Goal: Task Accomplishment & Management: Complete application form

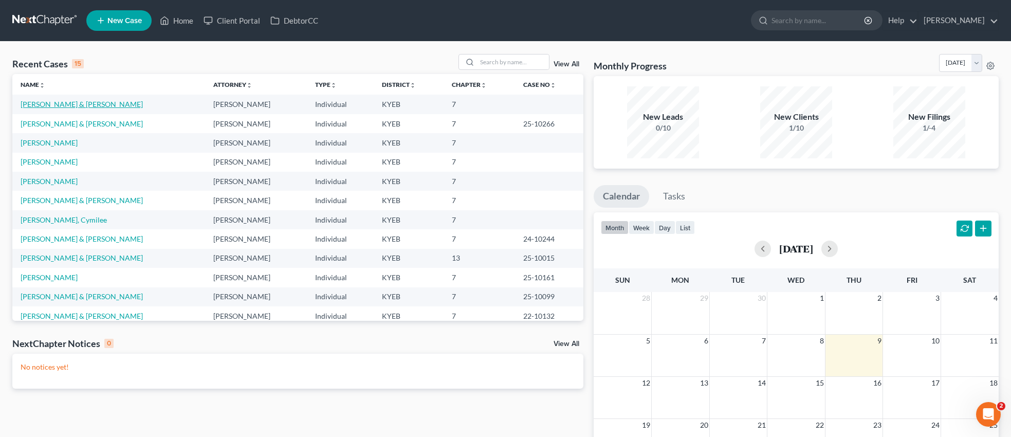
click at [70, 101] on link "[PERSON_NAME] & [PERSON_NAME]" at bounding box center [82, 104] width 122 height 9
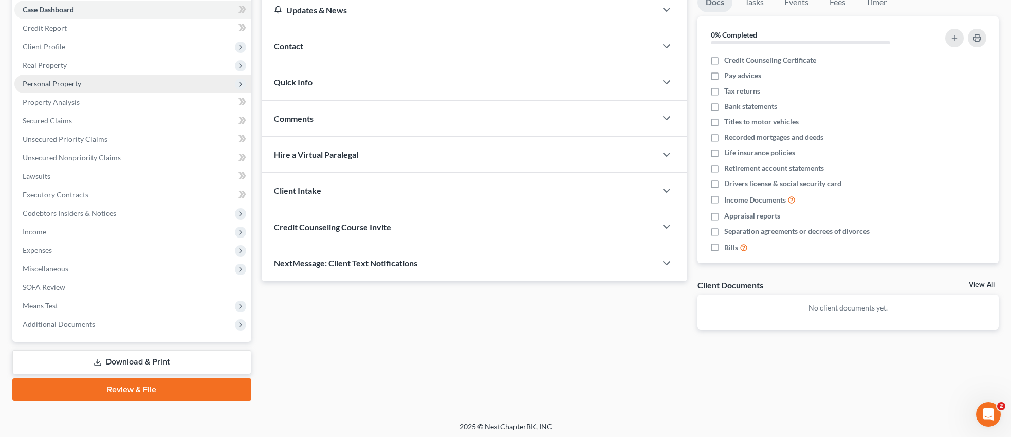
scroll to position [108, 0]
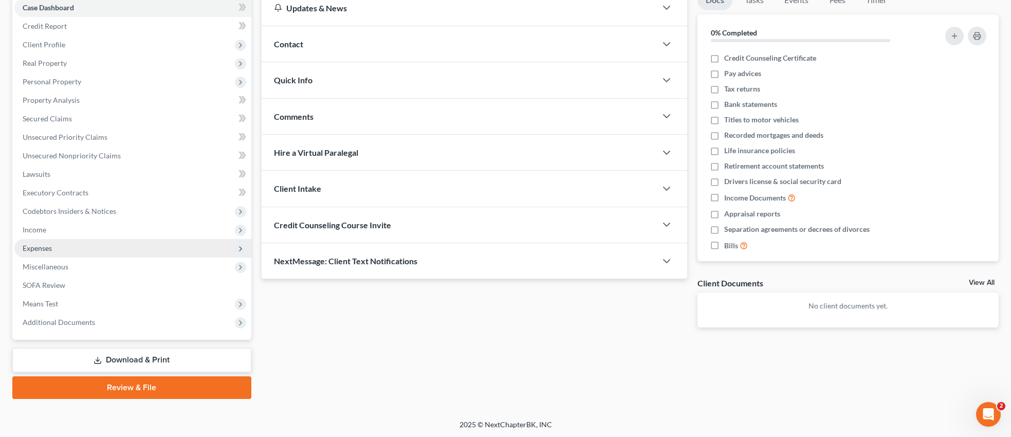
click at [48, 246] on span "Expenses" at bounding box center [37, 248] width 29 height 9
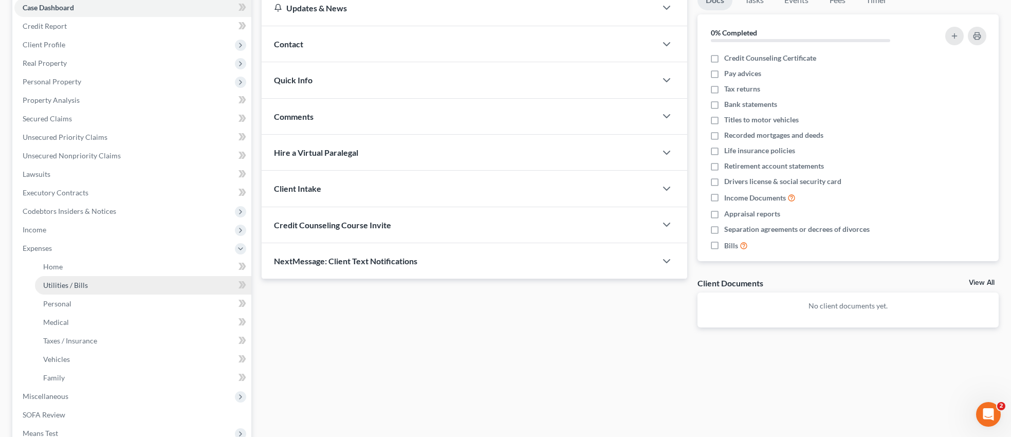
click at [64, 284] on span "Utilities / Bills" at bounding box center [65, 285] width 45 height 9
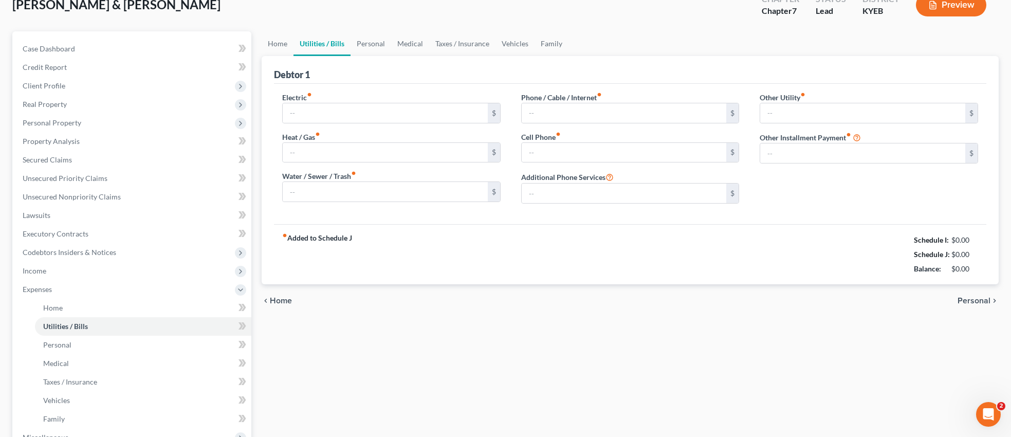
type input "350.00"
type input "125.00"
type input "130.00"
type input "200.00"
type input "240.00"
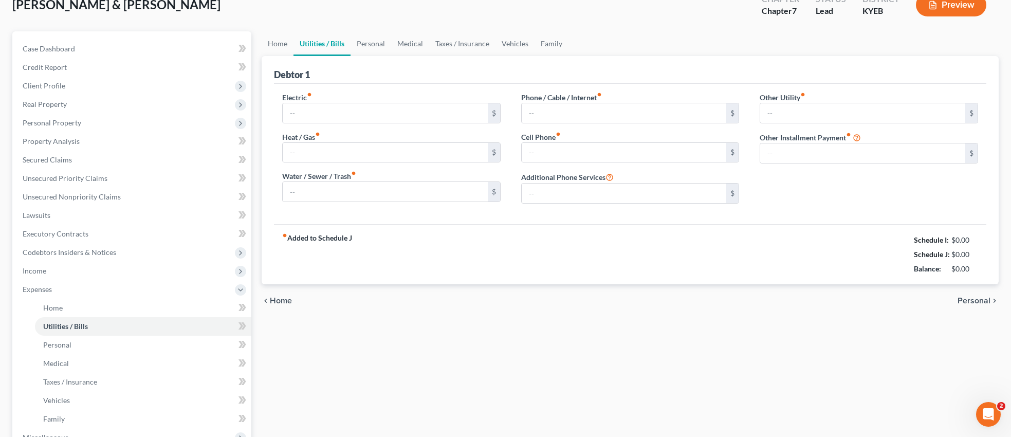
type input "0.00"
type input "400.00"
type input "Student Loan"
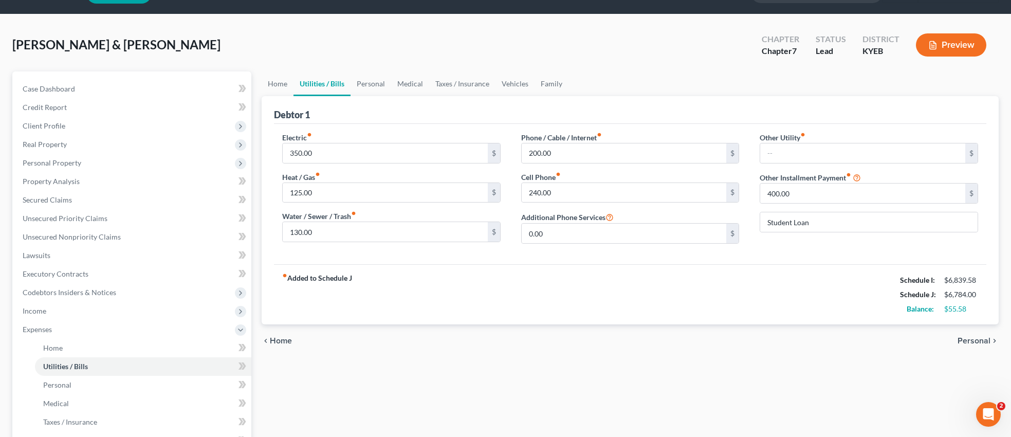
scroll to position [16, 0]
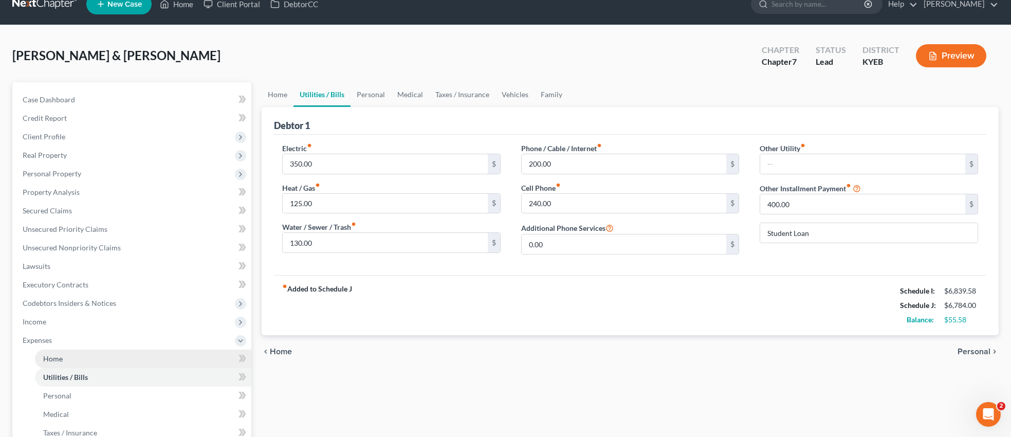
click at [69, 356] on link "Home" at bounding box center [143, 359] width 216 height 19
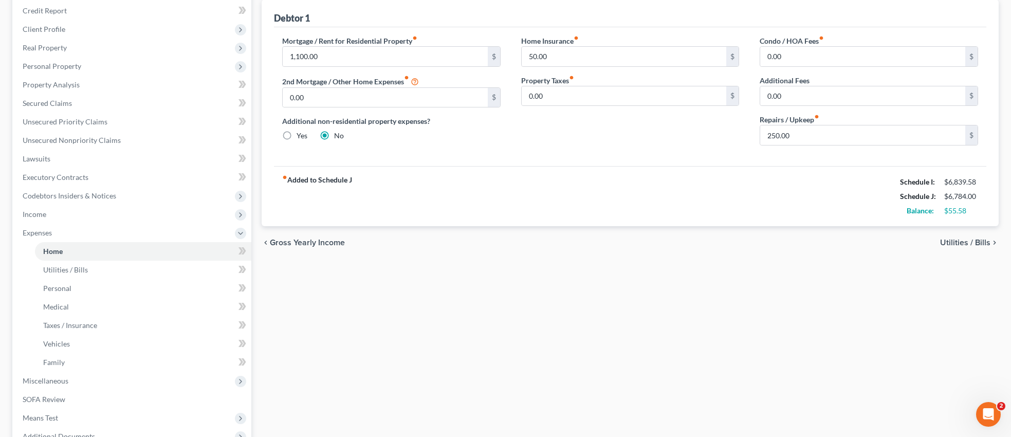
scroll to position [125, 0]
click at [76, 268] on span "Utilities / Bills" at bounding box center [65, 268] width 45 height 9
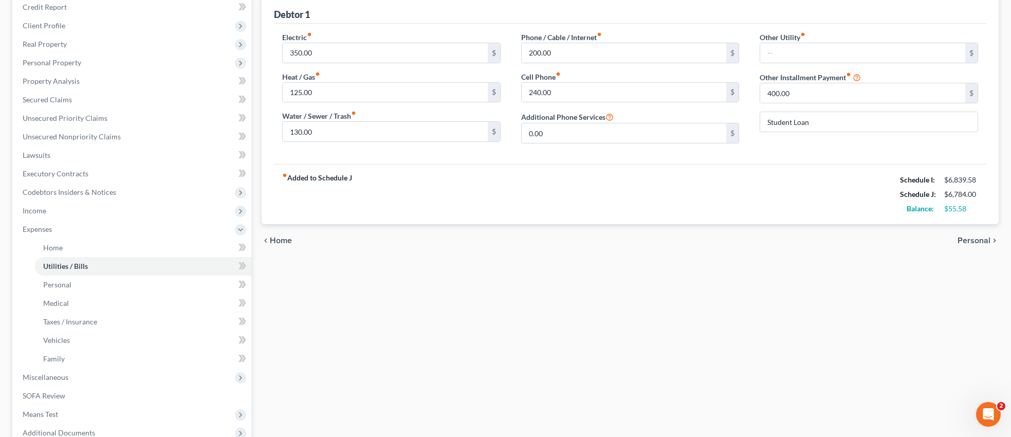
scroll to position [129, 0]
click at [61, 283] on span "Personal" at bounding box center [57, 283] width 28 height 9
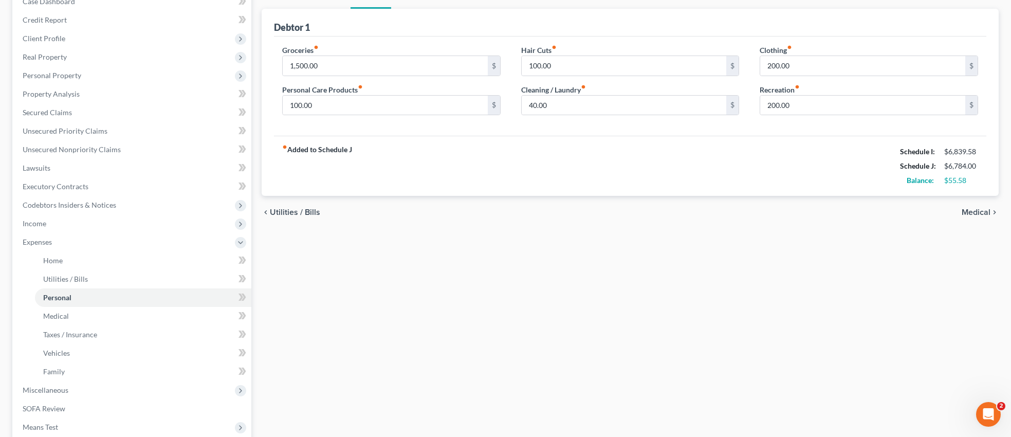
scroll to position [115, 0]
click at [65, 315] on span "Medical" at bounding box center [56, 315] width 26 height 9
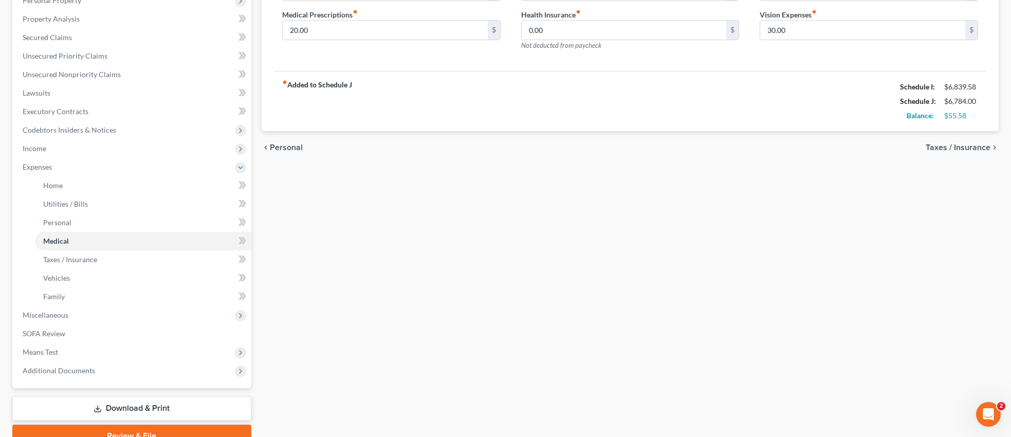
scroll to position [190, 0]
click at [81, 256] on span "Taxes / Insurance" at bounding box center [70, 259] width 54 height 9
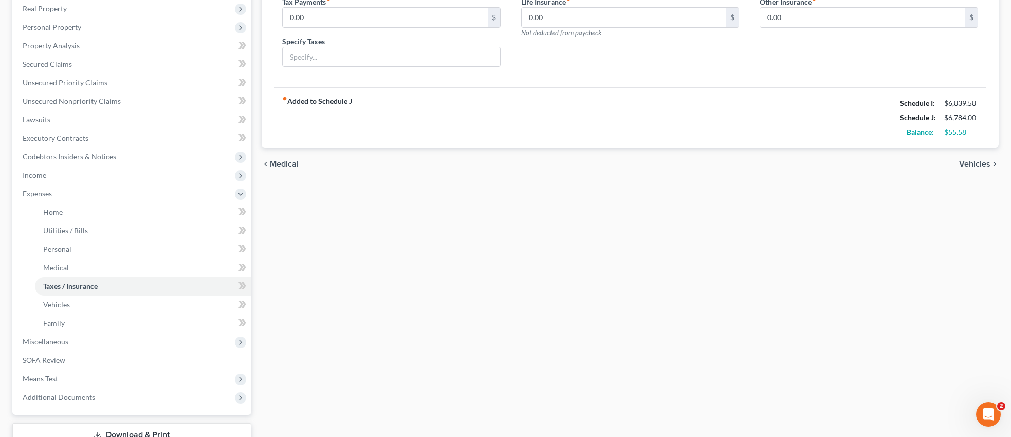
scroll to position [169, 0]
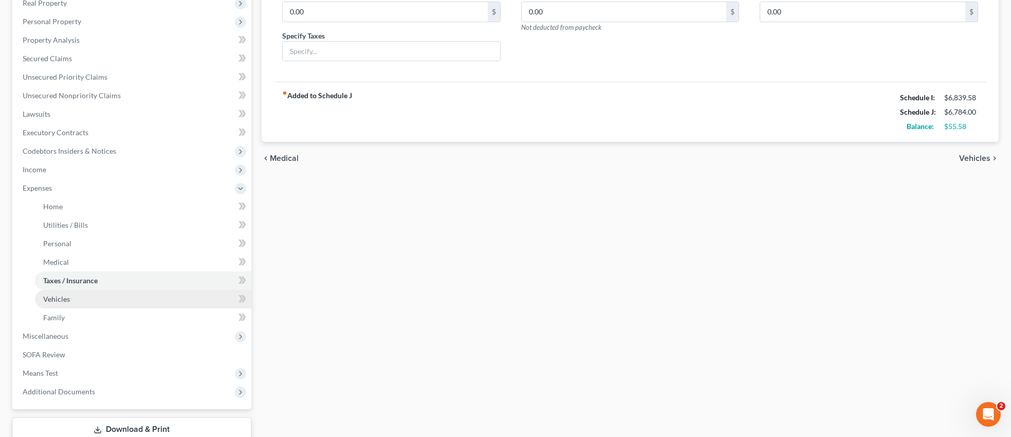
click at [63, 297] on span "Vehicles" at bounding box center [56, 299] width 27 height 9
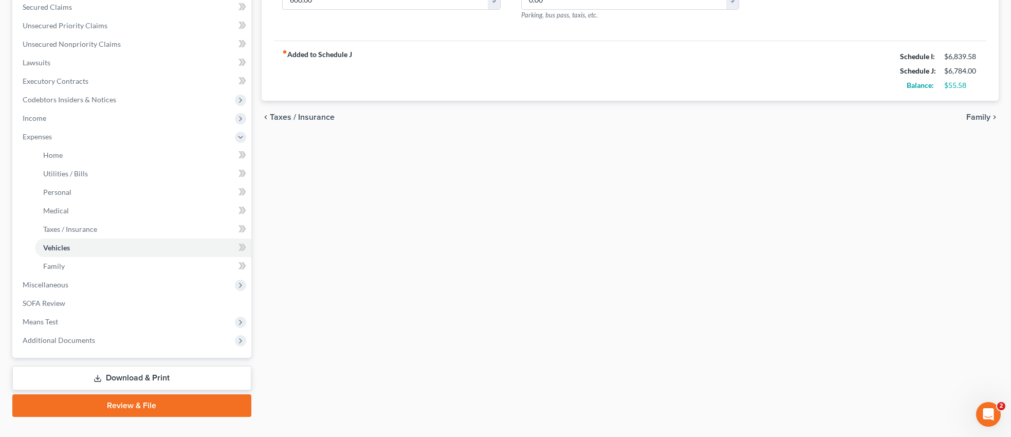
scroll to position [238, 0]
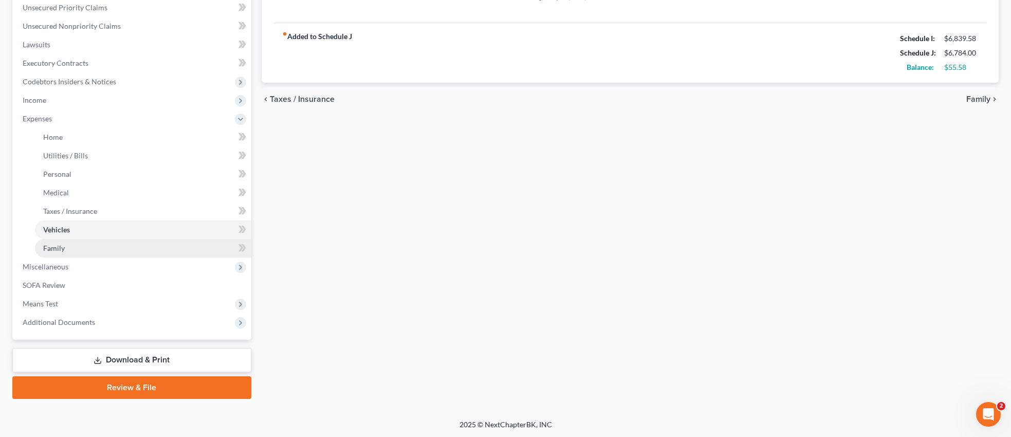
click at [63, 249] on span "Family" at bounding box center [54, 248] width 22 height 9
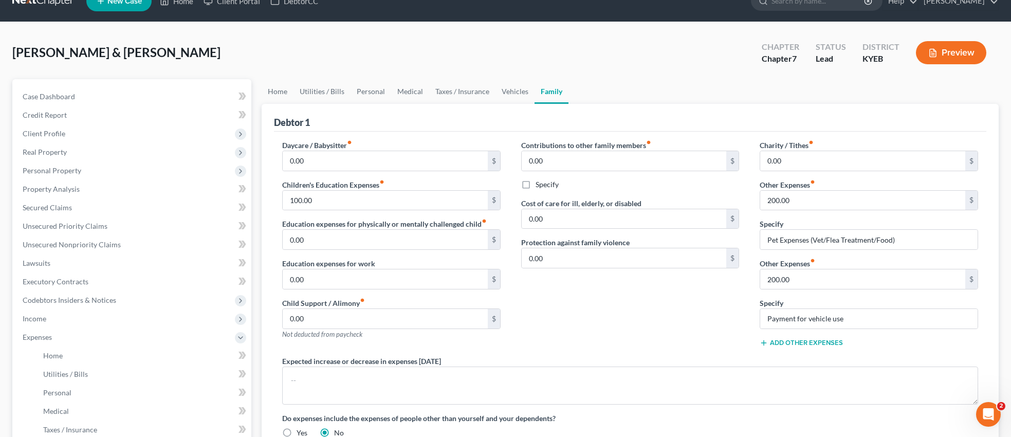
scroll to position [39, 0]
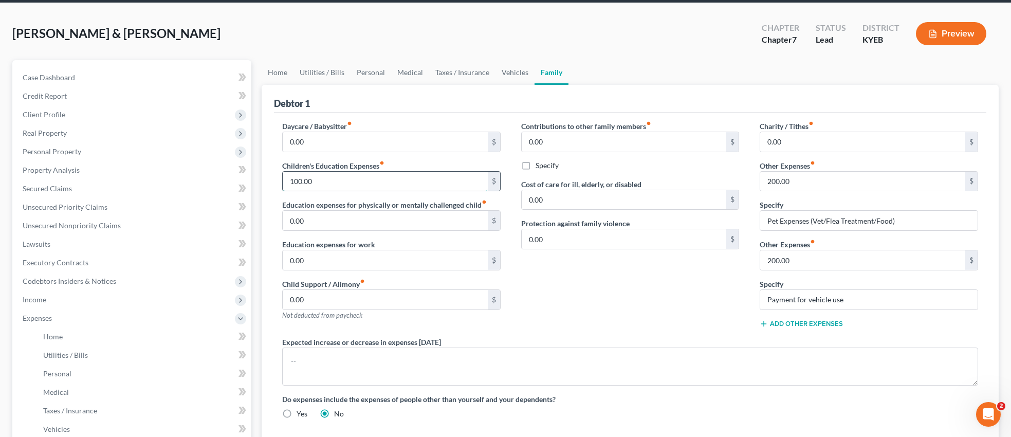
click at [358, 175] on input "100.00" at bounding box center [385, 182] width 205 height 20
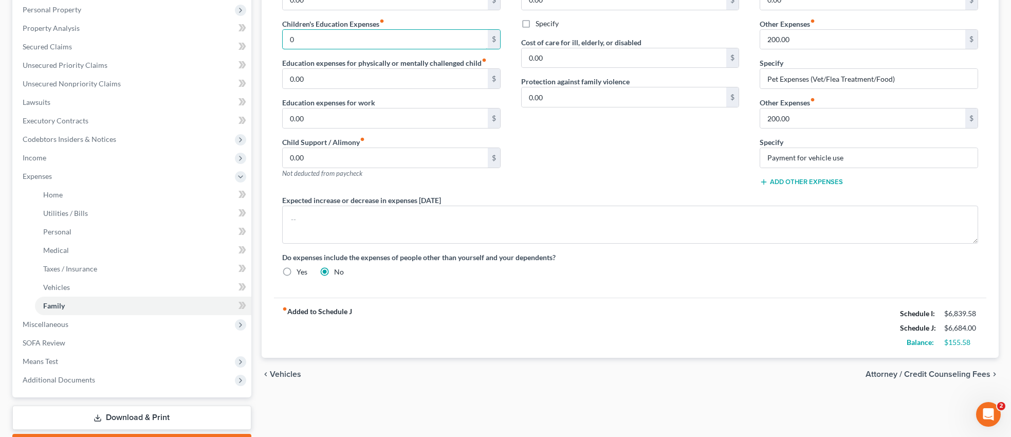
scroll to position [238, 0]
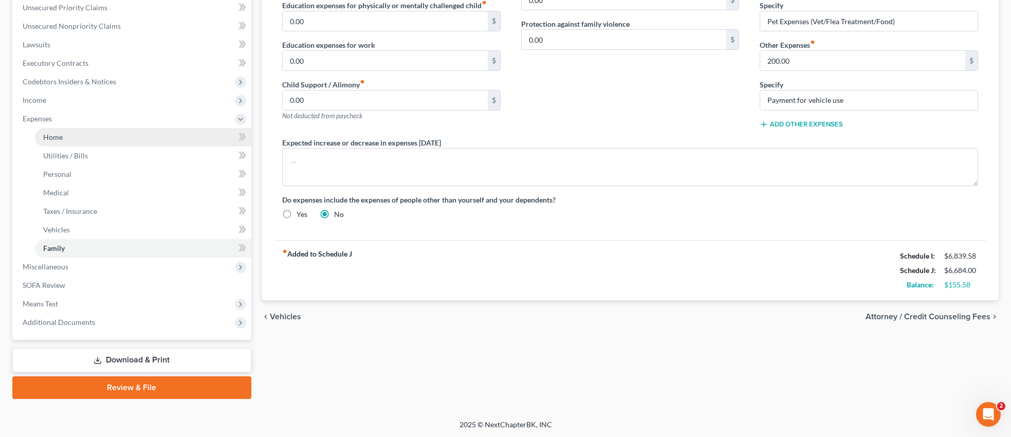
type input "0"
click at [58, 136] on span "Home" at bounding box center [53, 137] width 20 height 9
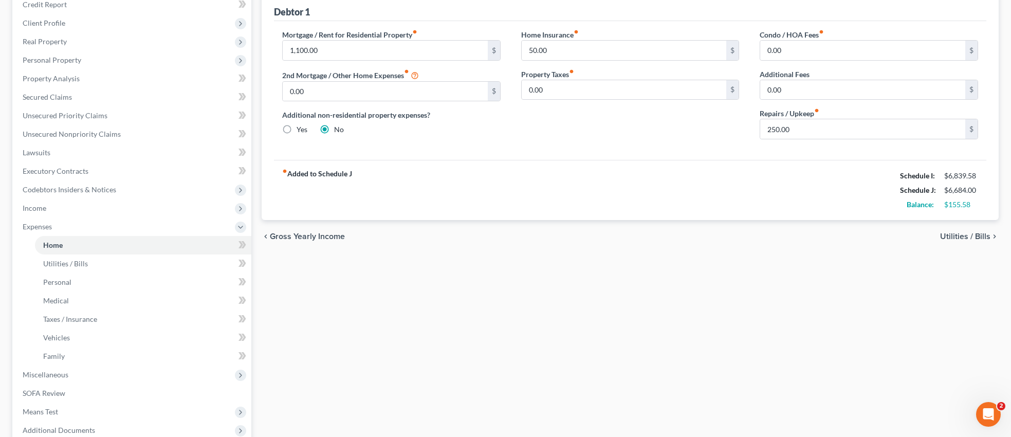
scroll to position [133, 0]
click at [80, 259] on span "Utilities / Bills" at bounding box center [65, 261] width 45 height 9
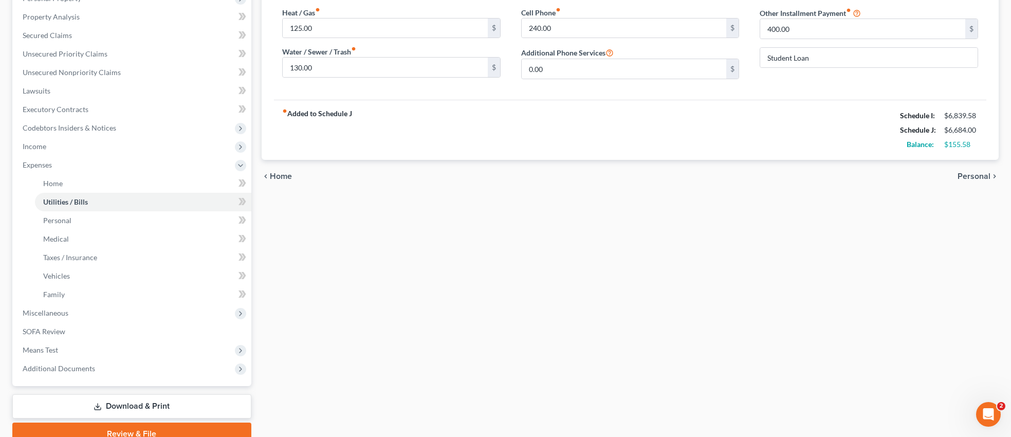
scroll to position [194, 0]
click at [71, 214] on link "Personal" at bounding box center [143, 218] width 216 height 19
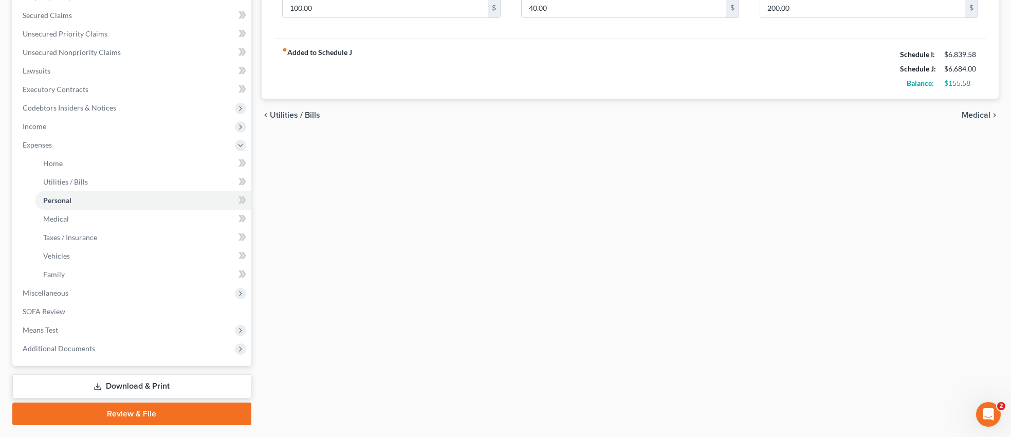
scroll to position [238, 0]
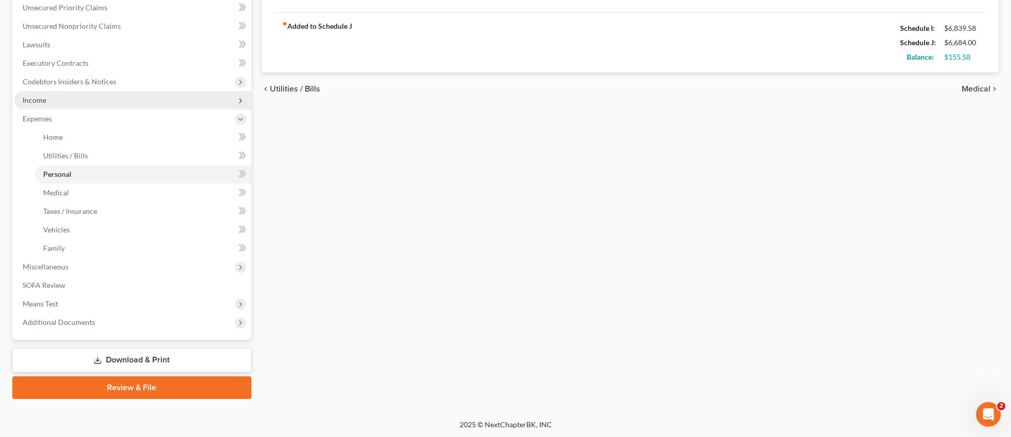
click at [49, 102] on span "Income" at bounding box center [132, 100] width 237 height 19
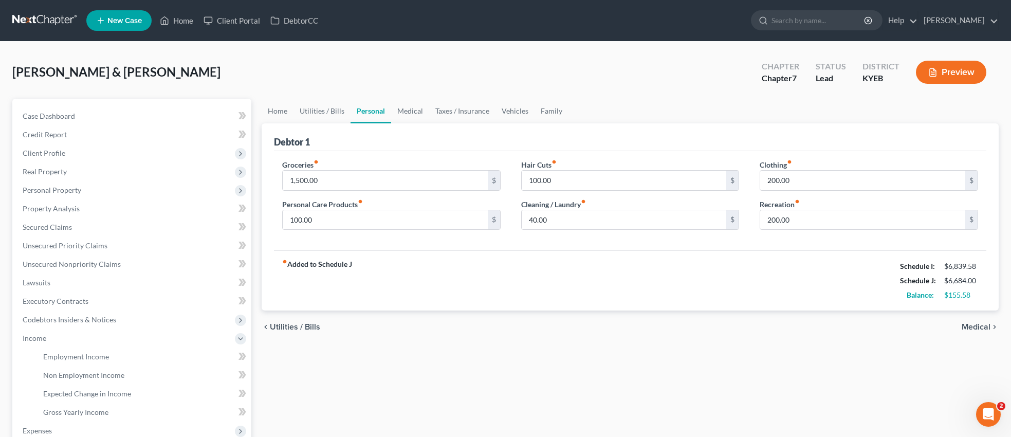
scroll to position [1, 0]
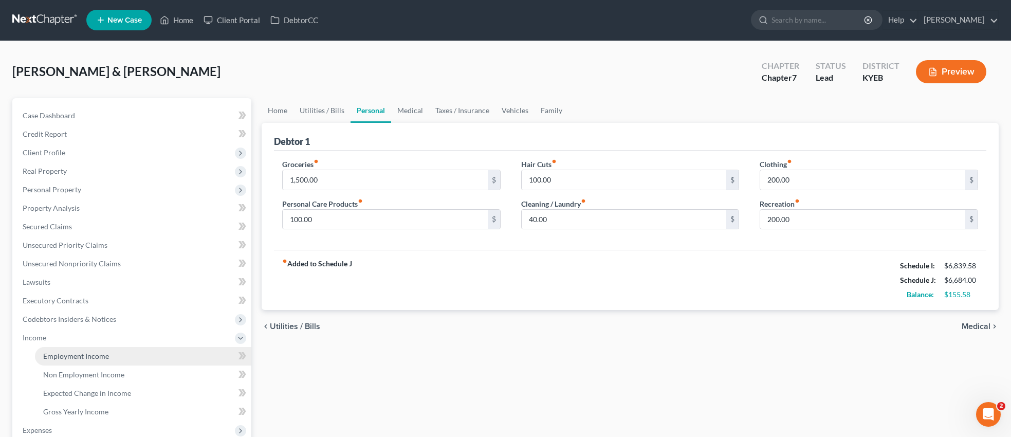
click at [86, 356] on span "Employment Income" at bounding box center [76, 356] width 66 height 9
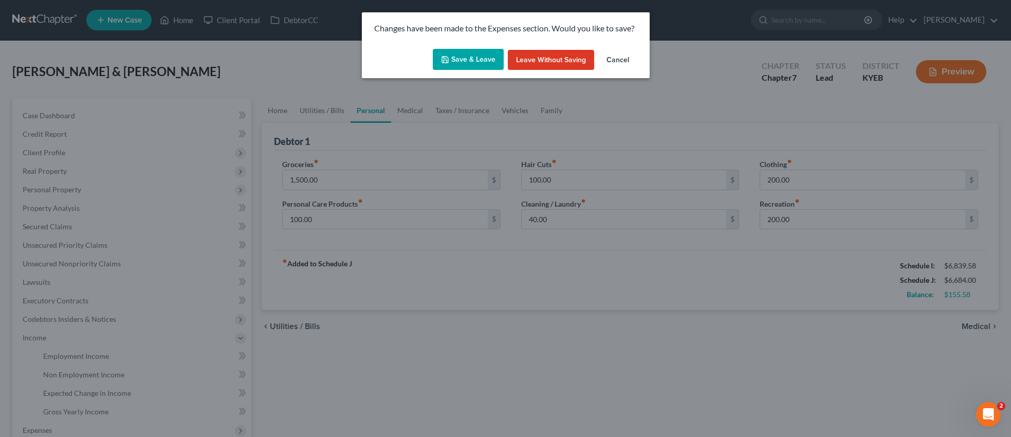
click at [484, 60] on button "Save & Leave" at bounding box center [468, 60] width 71 height 22
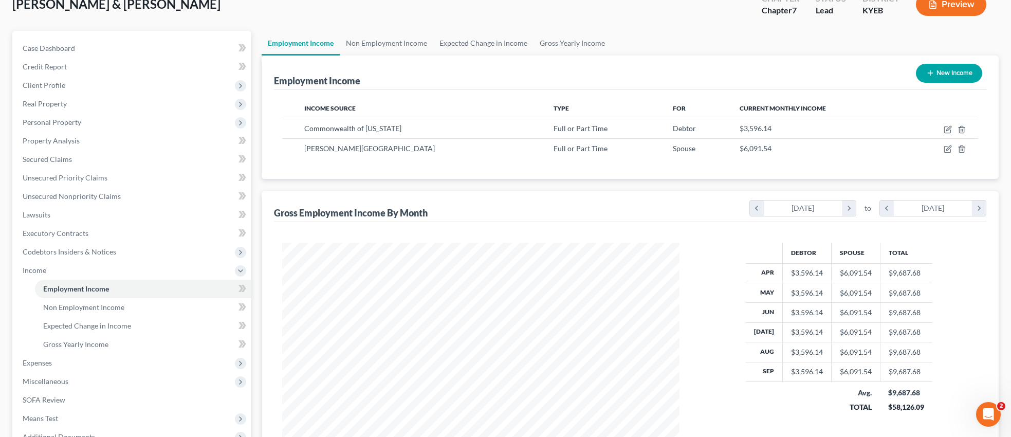
scroll to position [63, 0]
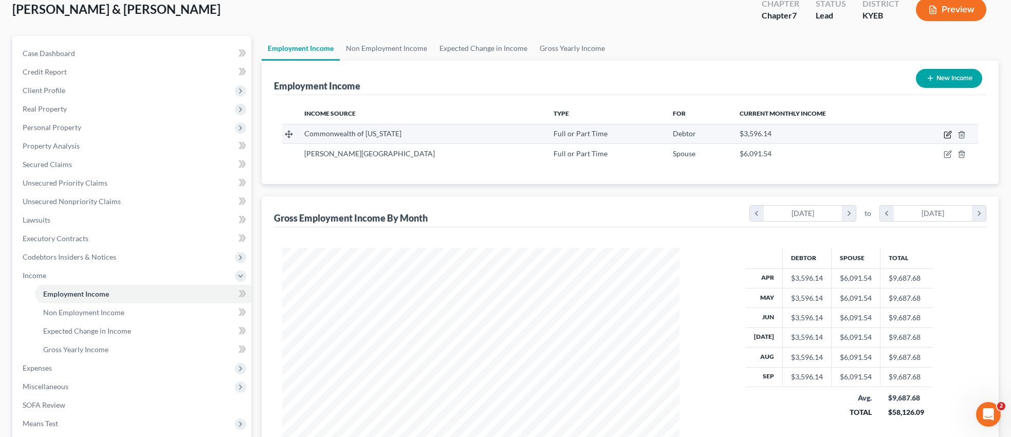
click at [948, 133] on icon "button" at bounding box center [949, 133] width 5 height 5
select select "0"
select select "18"
select select "1"
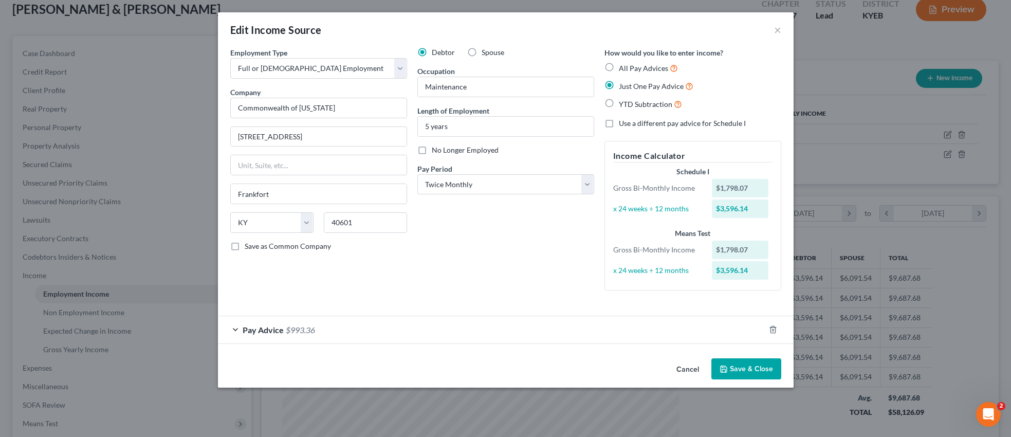
click at [745, 367] on button "Save & Close" at bounding box center [747, 369] width 70 height 22
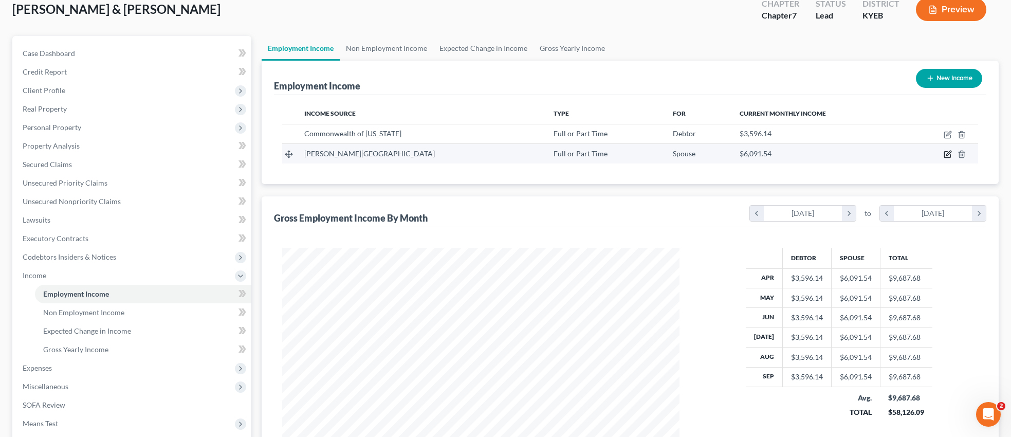
click at [950, 155] on icon "button" at bounding box center [948, 154] width 8 height 8
select select "0"
select select "18"
select select "2"
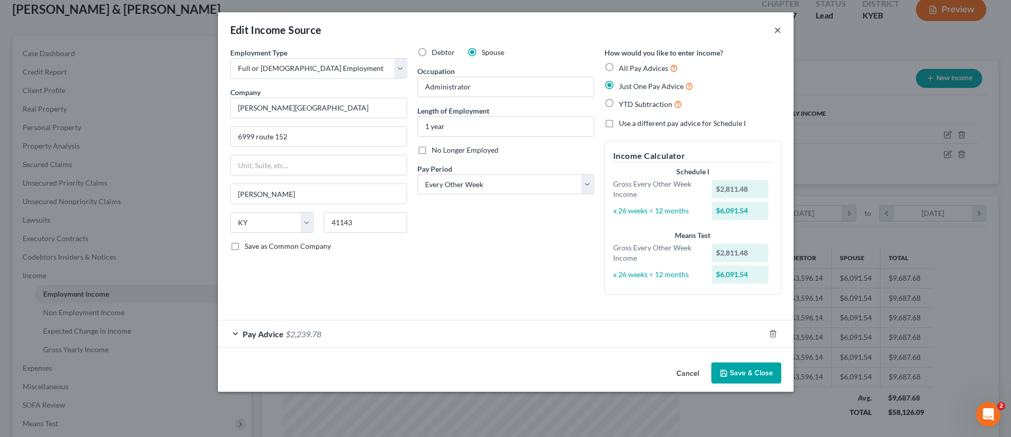
click at [779, 29] on button "×" at bounding box center [777, 30] width 7 height 12
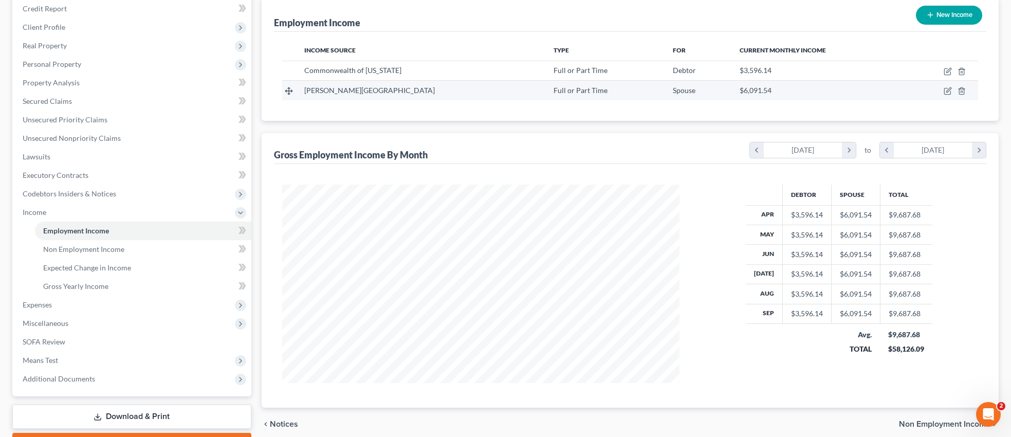
scroll to position [183, 0]
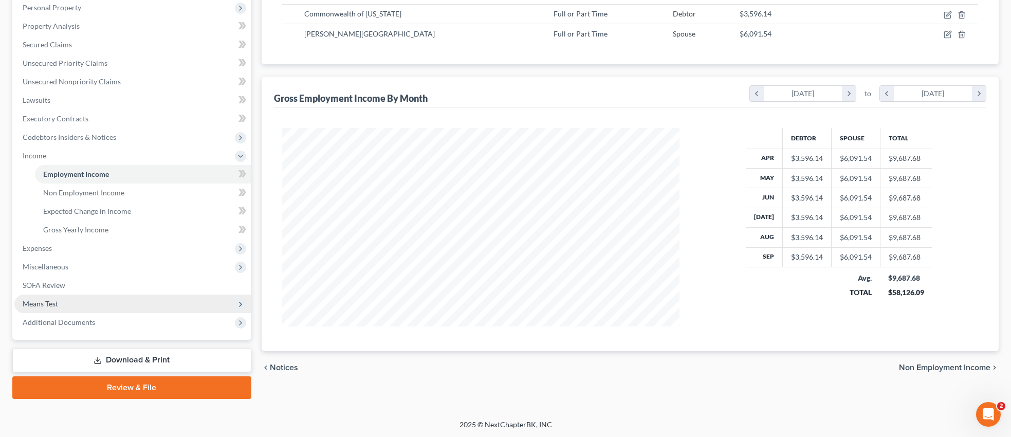
click at [49, 302] on span "Means Test" at bounding box center [40, 303] width 35 height 9
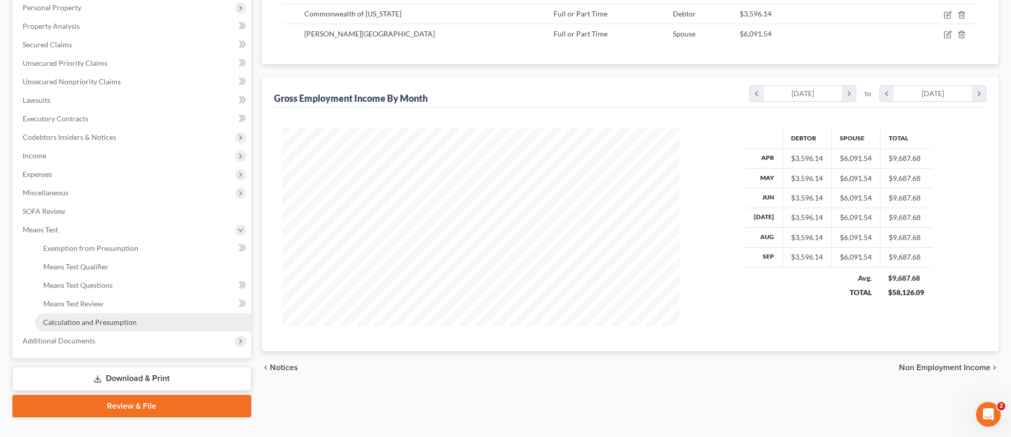
click at [92, 322] on span "Calculation and Presumption" at bounding box center [90, 322] width 94 height 9
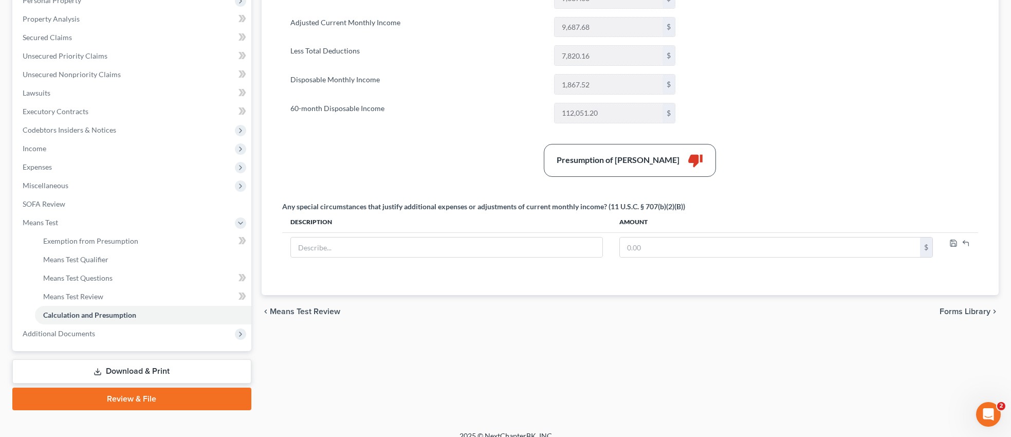
scroll to position [201, 0]
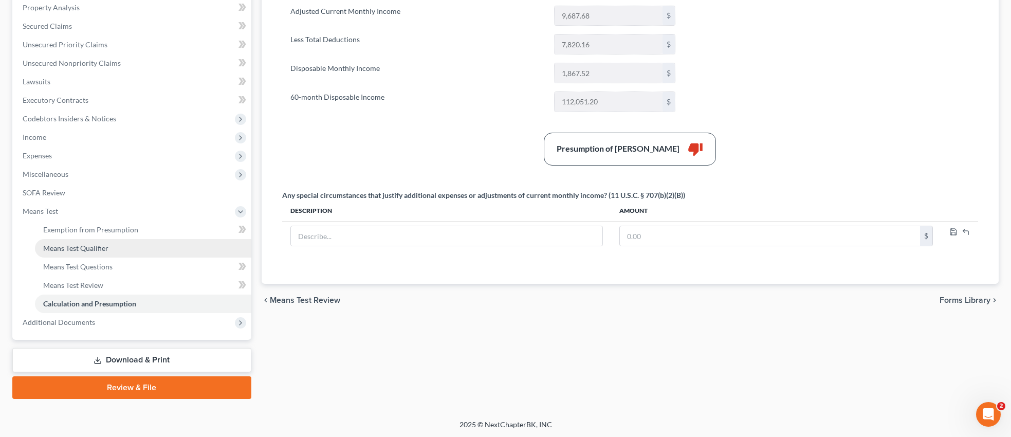
click at [105, 249] on span "Means Test Qualifier" at bounding box center [75, 248] width 65 height 9
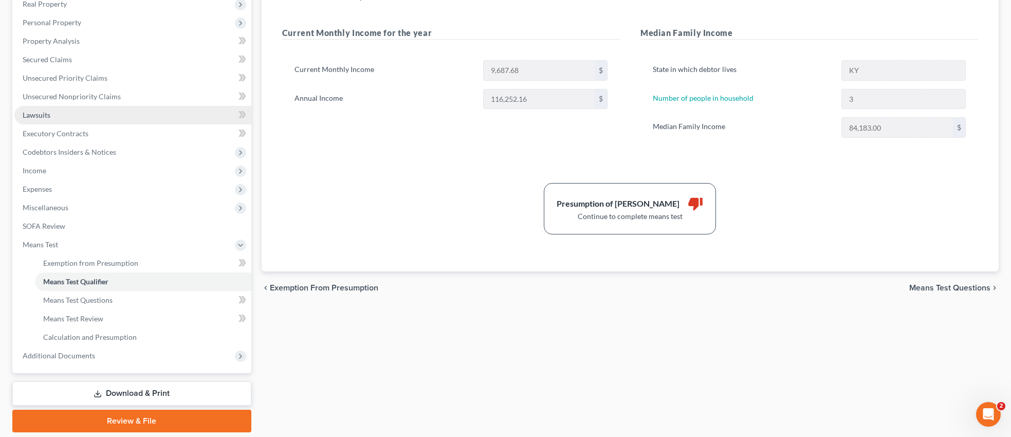
scroll to position [201, 0]
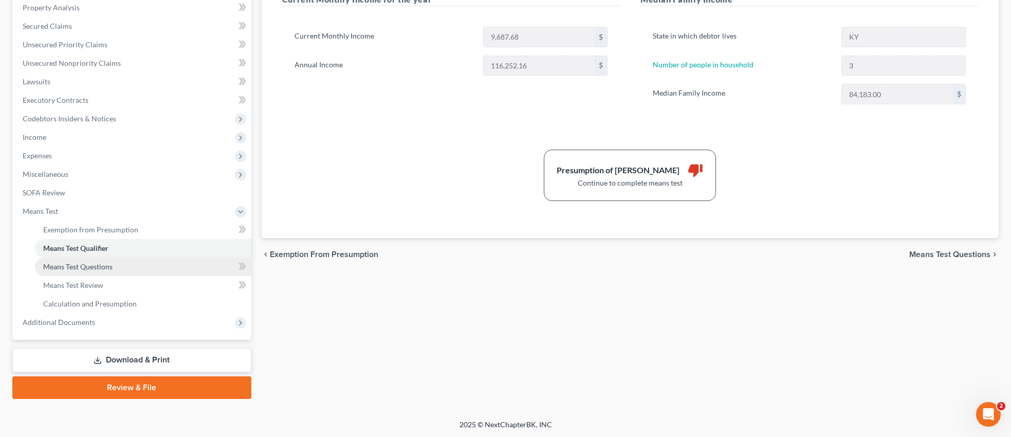
click at [113, 262] on link "Means Test Questions" at bounding box center [143, 267] width 216 height 19
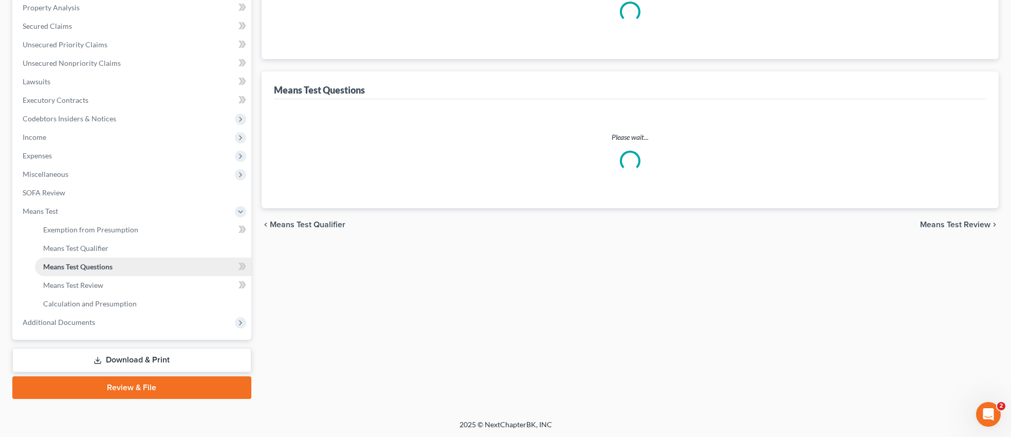
scroll to position [41, 0]
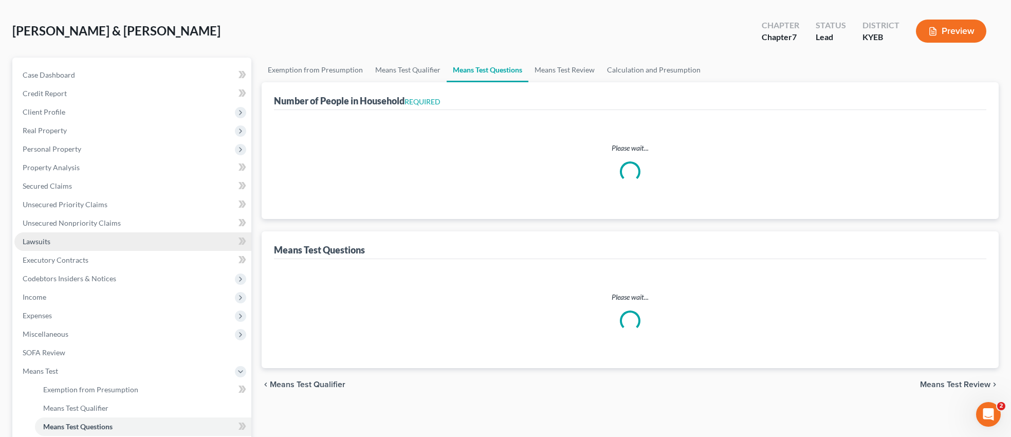
select select "60"
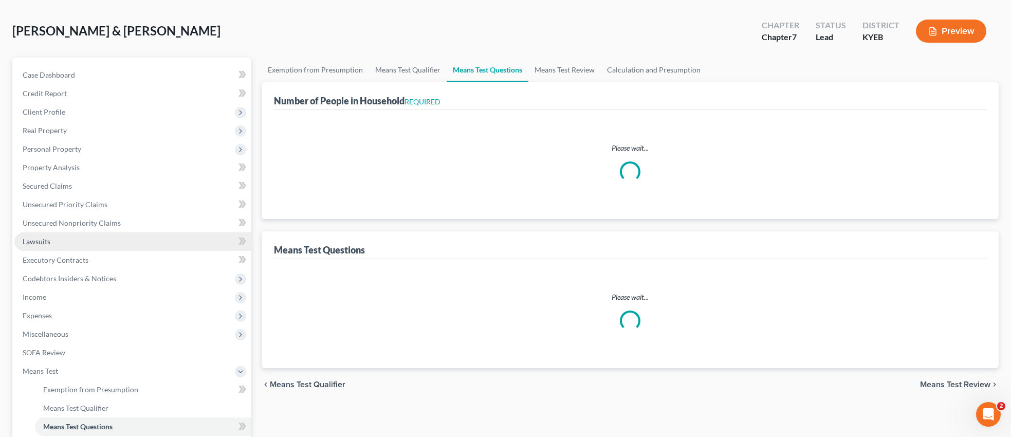
select select "3"
select select "1"
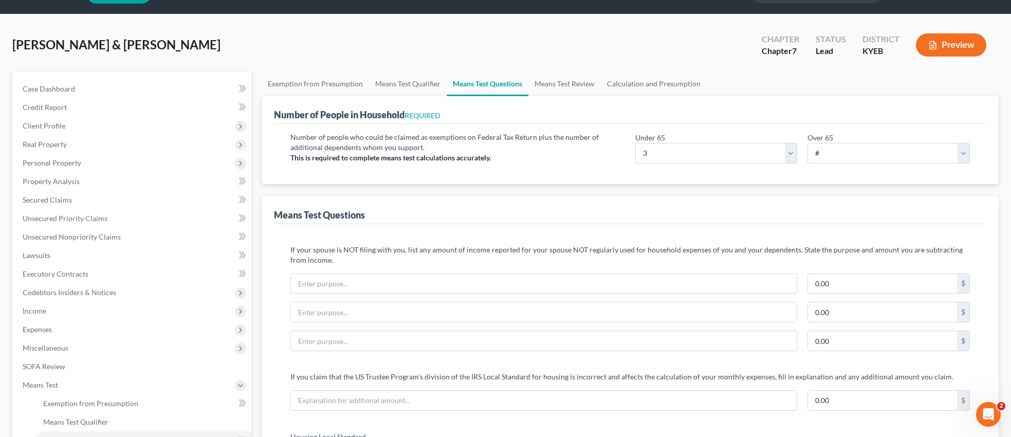
scroll to position [0, 0]
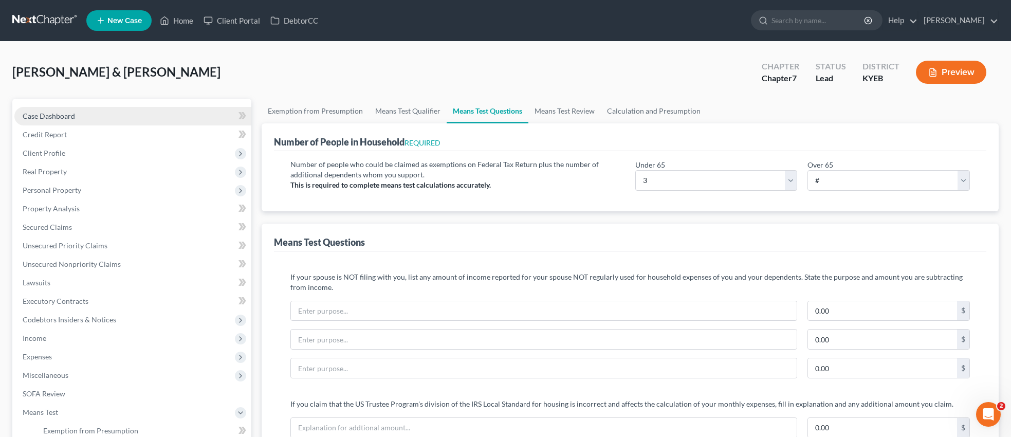
click at [68, 116] on span "Case Dashboard" at bounding box center [49, 116] width 52 height 9
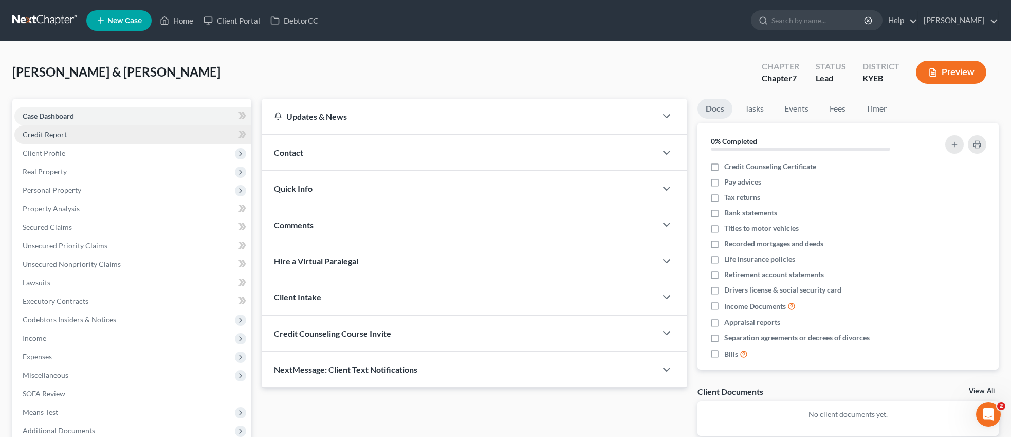
click at [62, 134] on span "Credit Report" at bounding box center [45, 134] width 44 height 9
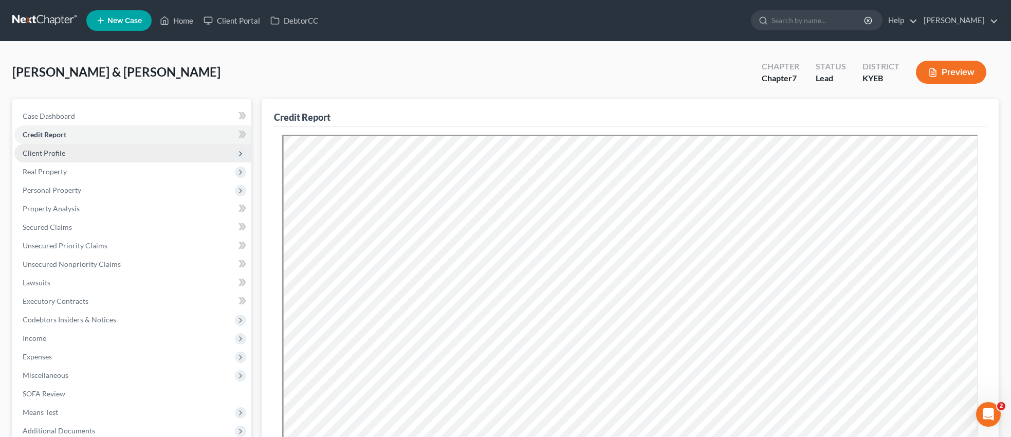
click at [63, 153] on span "Client Profile" at bounding box center [44, 153] width 43 height 9
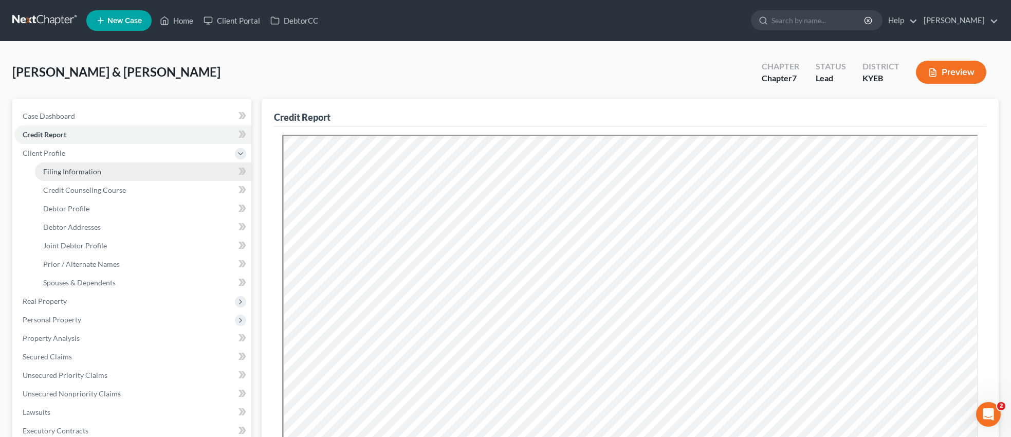
click at [78, 170] on span "Filing Information" at bounding box center [72, 171] width 58 height 9
select select "1"
select select "0"
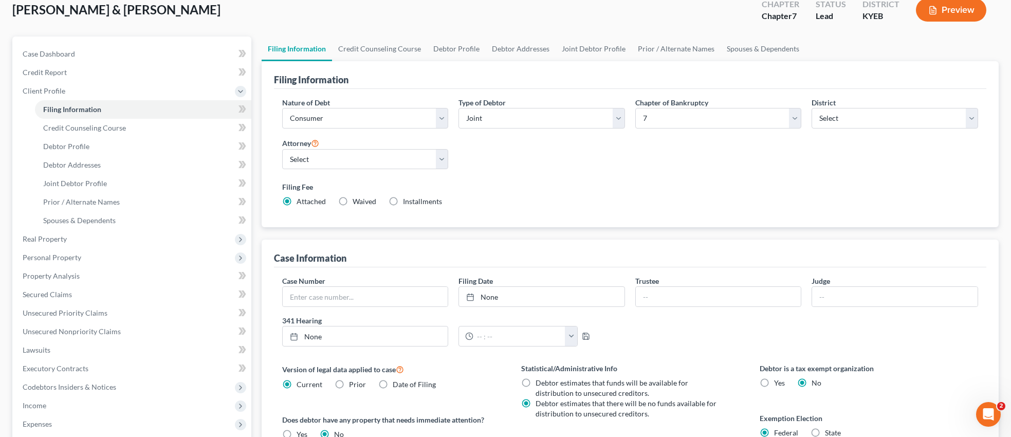
scroll to position [67, 0]
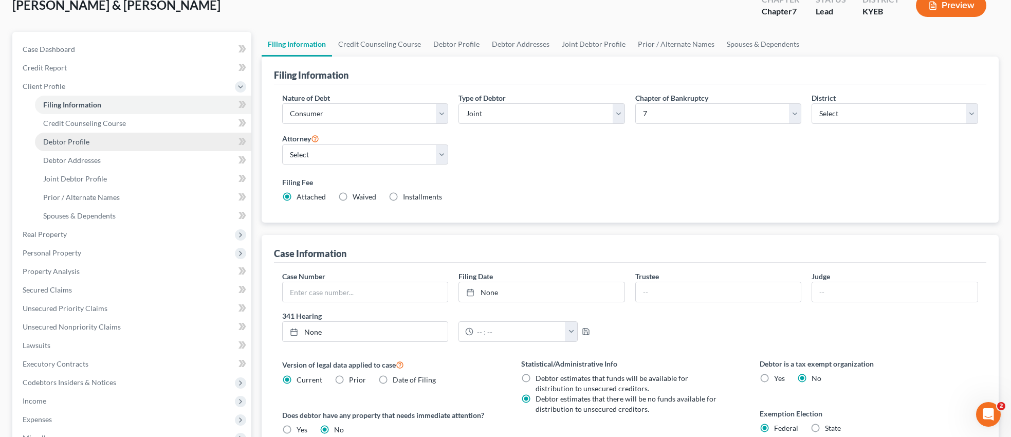
click at [103, 138] on link "Debtor Profile" at bounding box center [143, 142] width 216 height 19
select select "1"
select select "2"
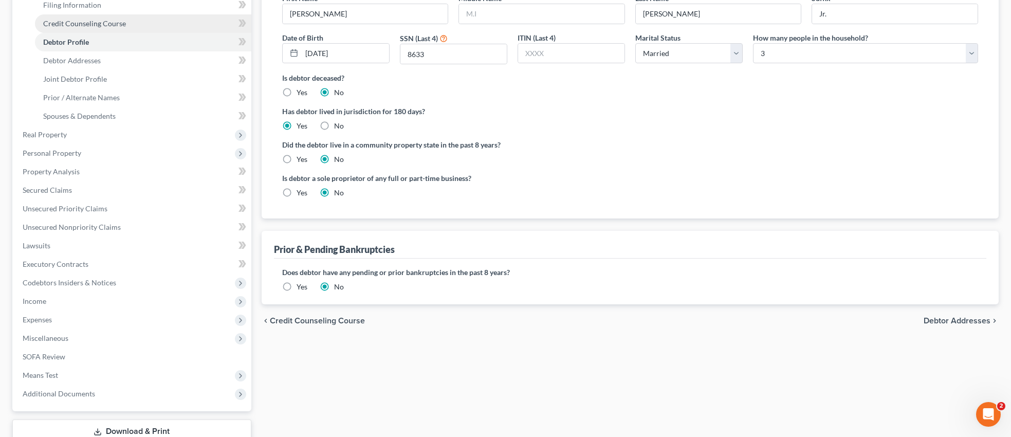
scroll to position [238, 0]
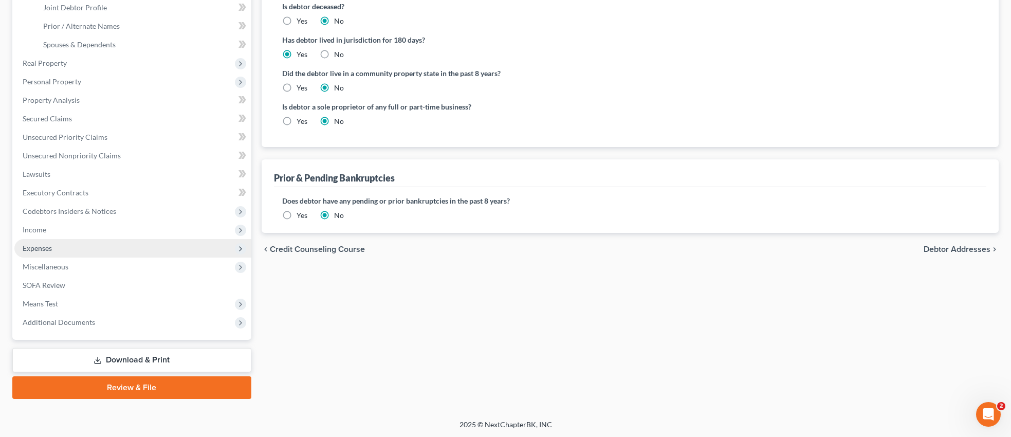
click at [45, 247] on span "Expenses" at bounding box center [37, 248] width 29 height 9
